Goal: Navigation & Orientation: Go to known website

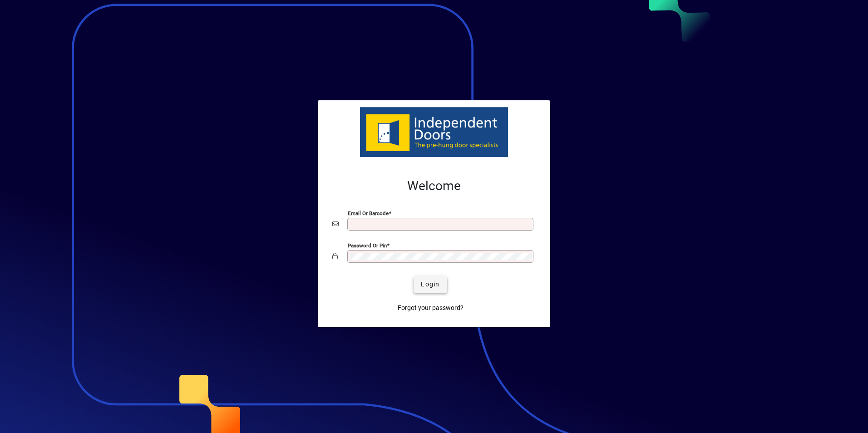
type input "**********"
click at [433, 284] on span "Login" at bounding box center [430, 285] width 19 height 10
